Goal: Task Accomplishment & Management: Complete application form

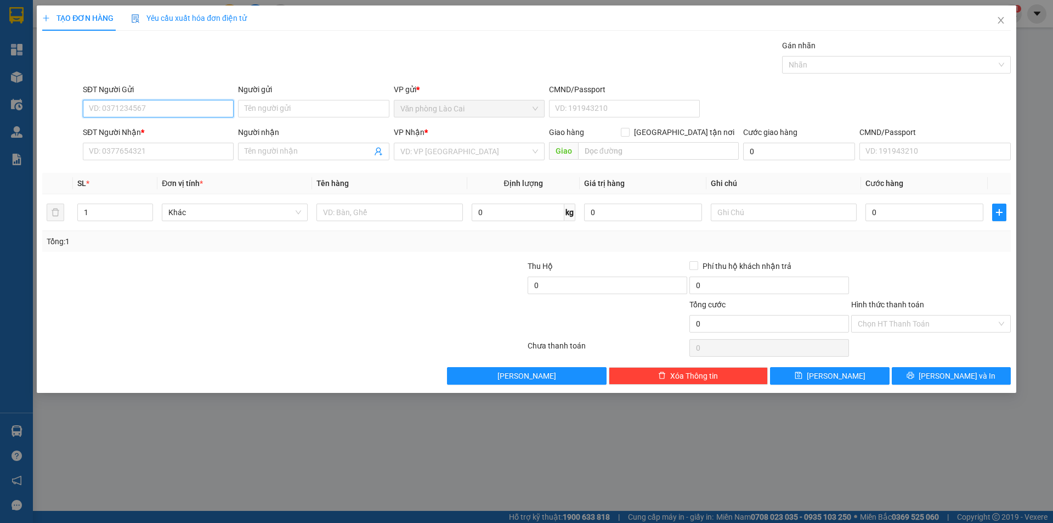
click at [152, 104] on input "SĐT Người Gửi" at bounding box center [158, 109] width 151 height 18
type input "0834258547"
click at [121, 155] on input "SĐT Người Nhận *" at bounding box center [158, 152] width 151 height 18
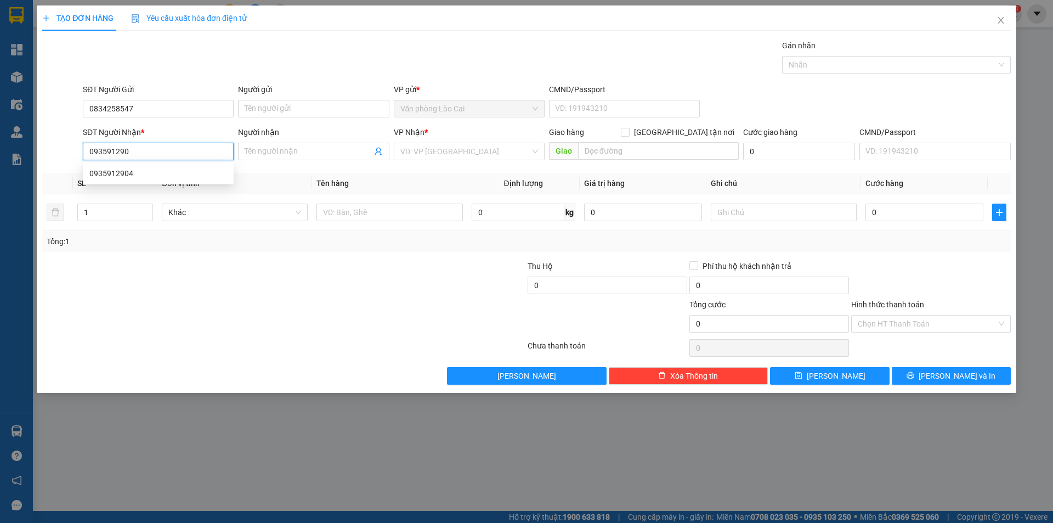
type input "0935912904"
click at [125, 167] on div "0935912904" at bounding box center [158, 173] width 138 height 12
type input "n3 thạch long"
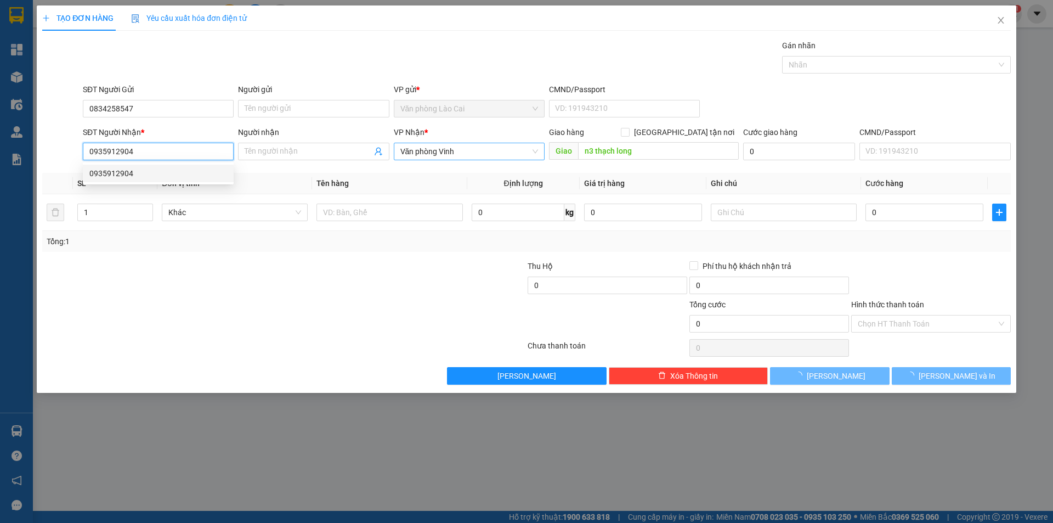
type input "50.000"
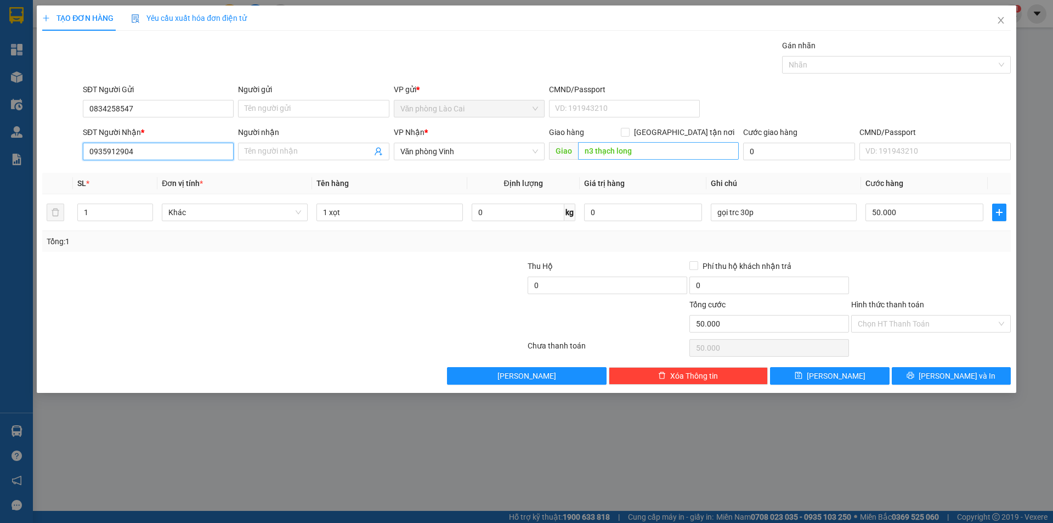
type input "0935912904"
click at [114, 213] on input "1" at bounding box center [115, 212] width 75 height 16
type input "[PERSON_NAME]"
click at [120, 207] on input "1" at bounding box center [115, 212] width 75 height 16
type input "3"
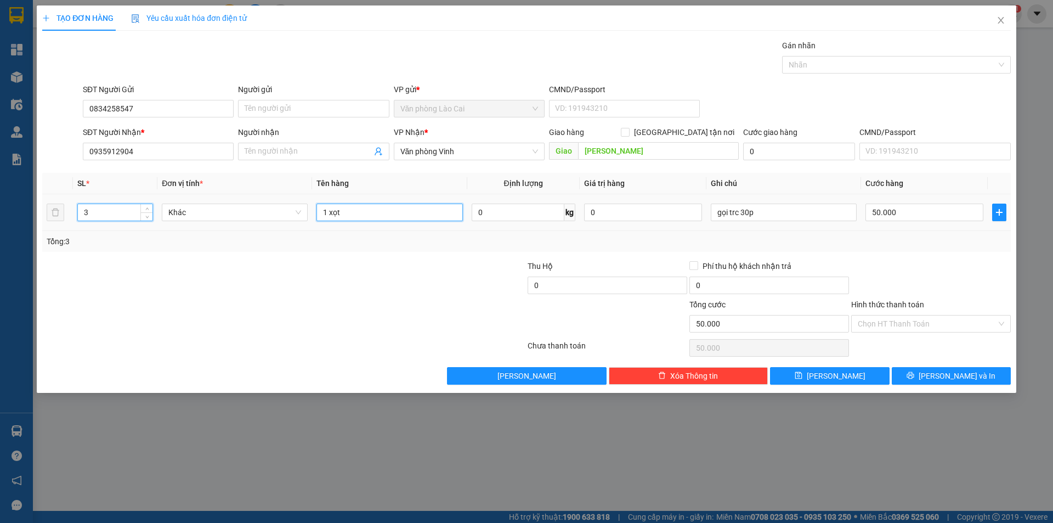
click at [359, 211] on input "1 xọt" at bounding box center [390, 213] width 146 height 18
type input "1"
type input "2 xọt + 1 hộp"
click at [924, 208] on input "50.000" at bounding box center [925, 213] width 118 height 18
type input "1"
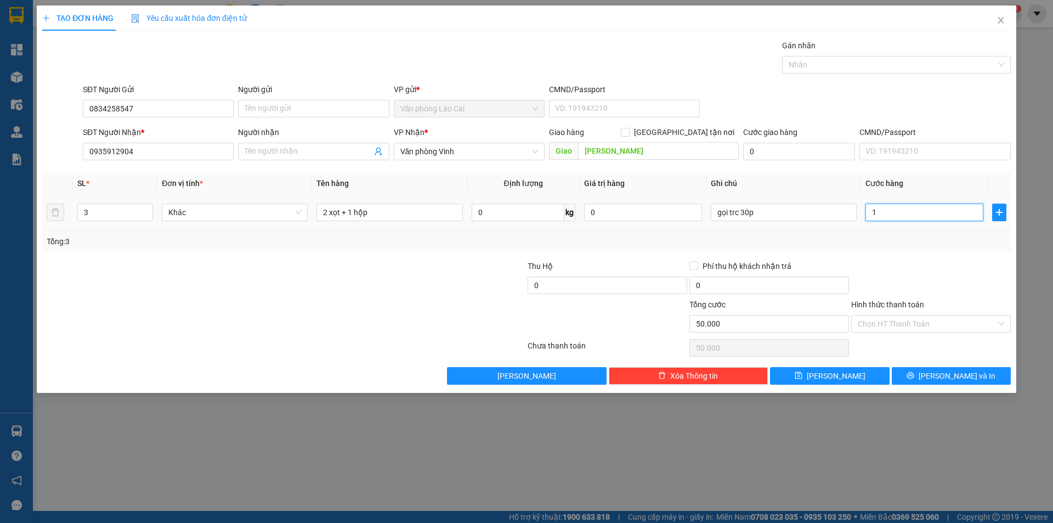
type input "1"
type input "12"
type input "120"
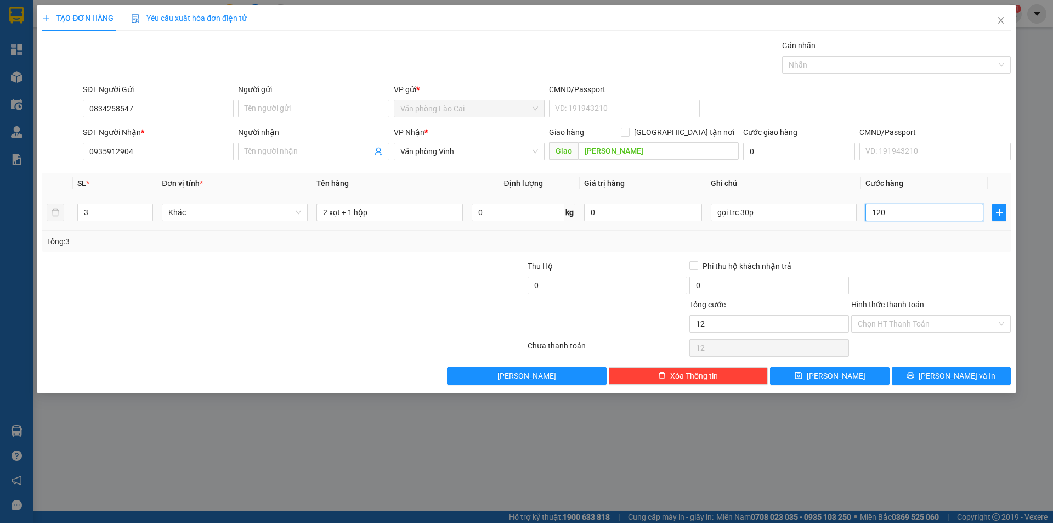
type input "120"
type input "1.200"
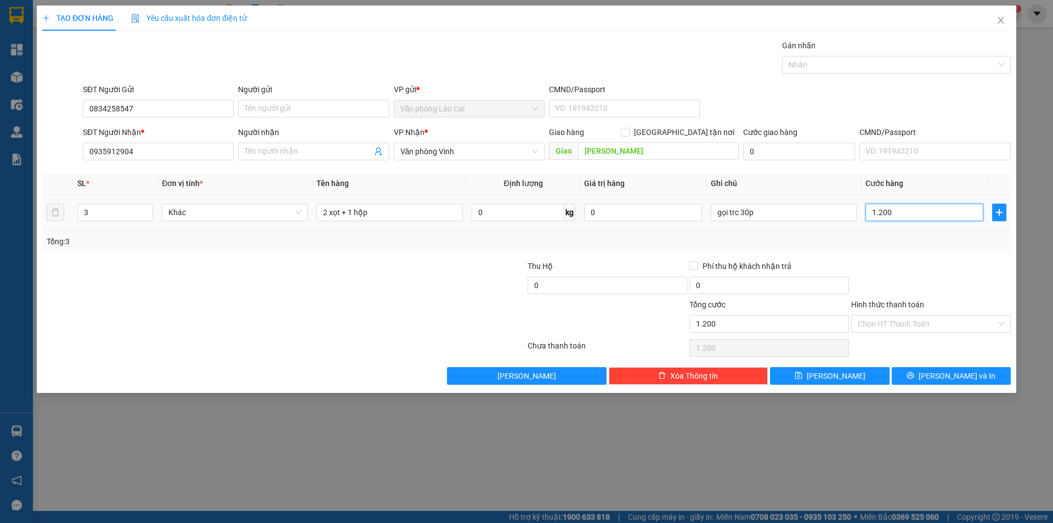
type input "12.000"
type input "120.000"
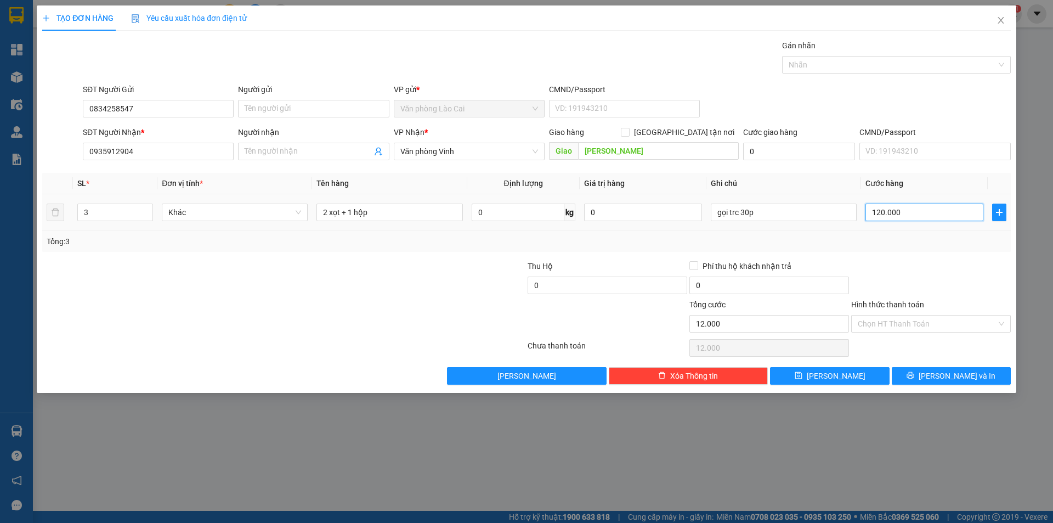
type input "120.000"
click at [912, 325] on input "Hình thức thanh toán" at bounding box center [927, 323] width 139 height 16
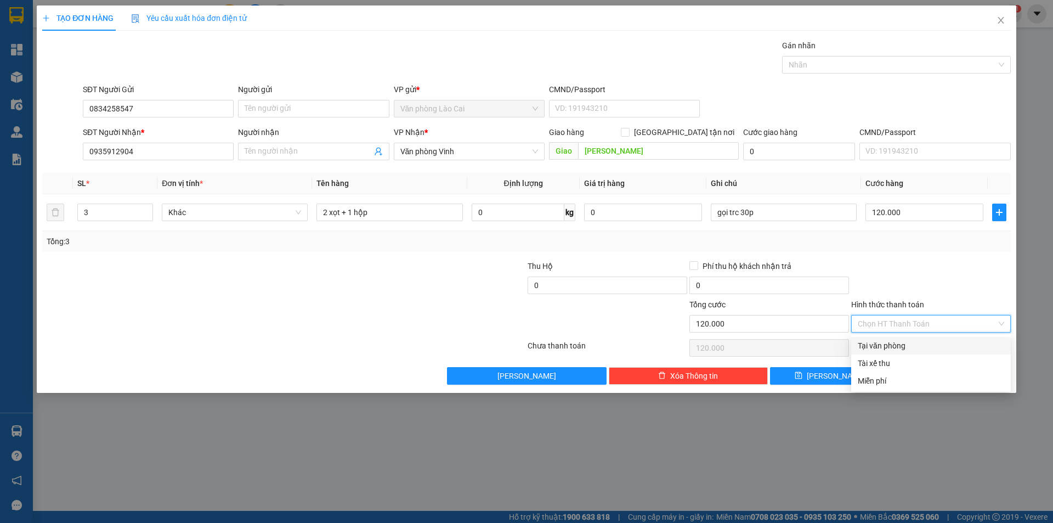
click at [890, 346] on div "Tại văn phòng" at bounding box center [931, 346] width 146 height 12
type input "0"
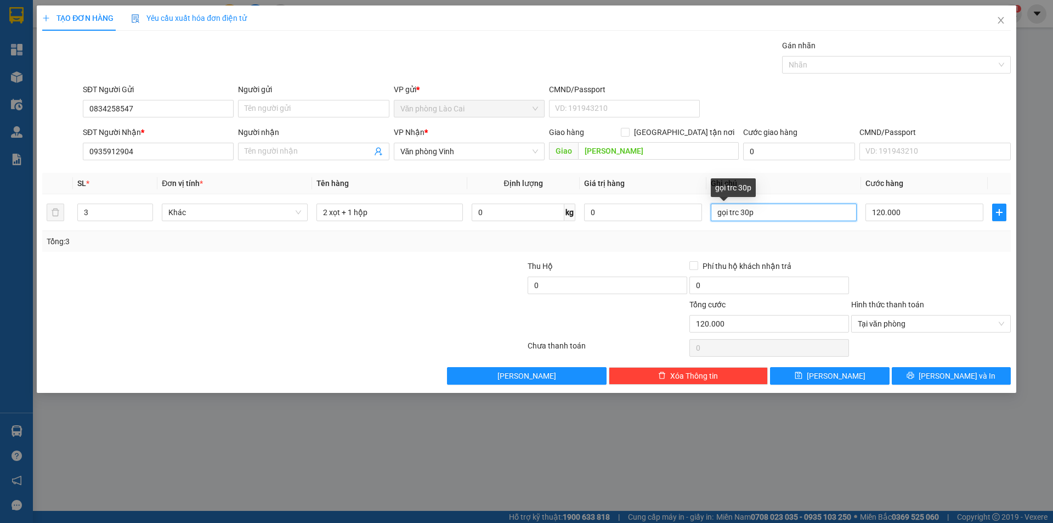
drag, startPoint x: 781, startPoint y: 209, endPoint x: 648, endPoint y: 190, distance: 134.1
click at [648, 190] on table "SL * Đơn vị tính * Tên hàng Định lượng Giá trị hàng Ghi chú Cước hàng 3 Khác 2 …" at bounding box center [526, 202] width 969 height 58
type input "ck [PERSON_NAME]"
click at [945, 375] on span "[PERSON_NAME] và In" at bounding box center [957, 376] width 77 height 12
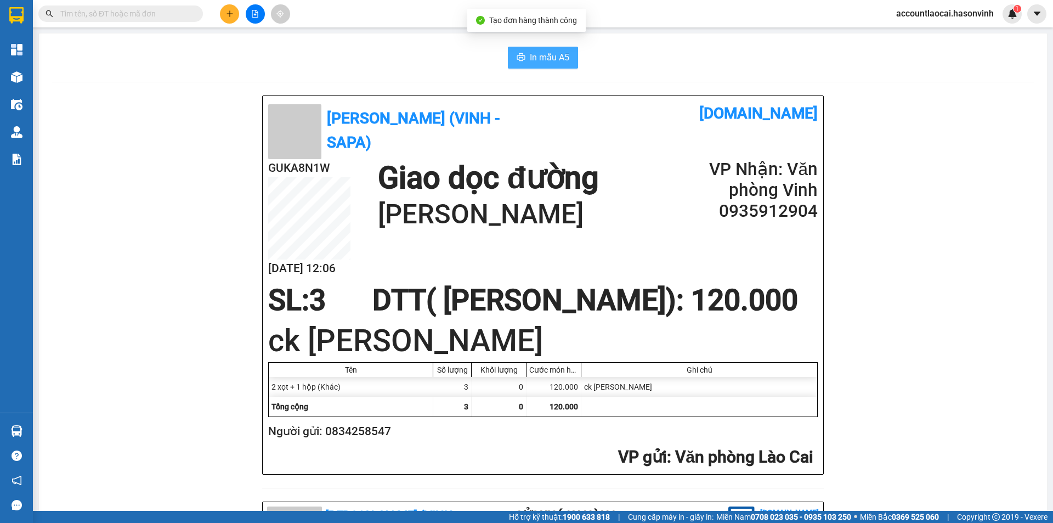
click at [546, 50] on button "In mẫu A5" at bounding box center [543, 58] width 70 height 22
